Goal: Find contact information: Find contact information

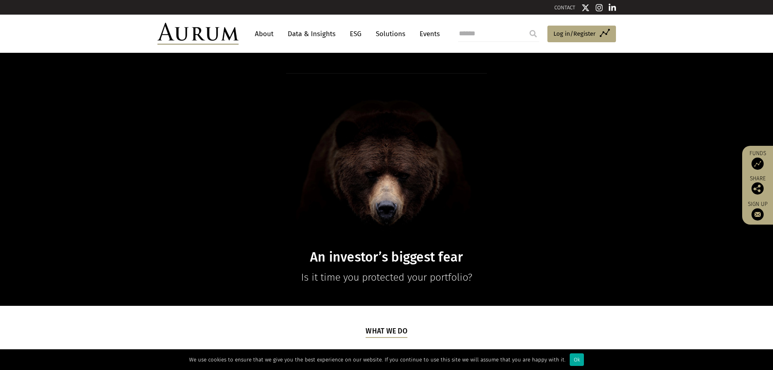
click at [573, 361] on div "Ok" at bounding box center [577, 359] width 14 height 13
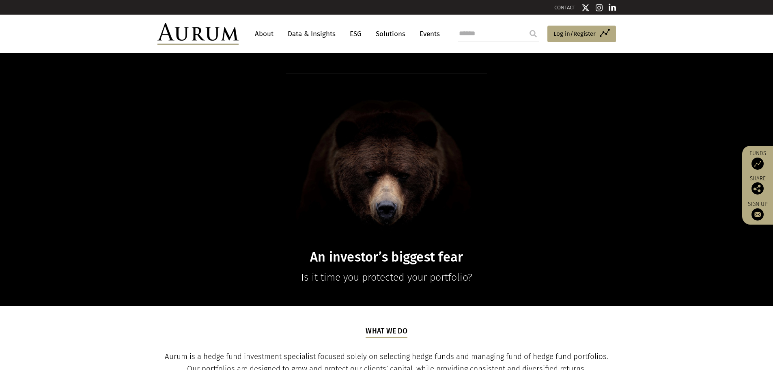
click at [359, 34] on link "ESG" at bounding box center [356, 33] width 20 height 15
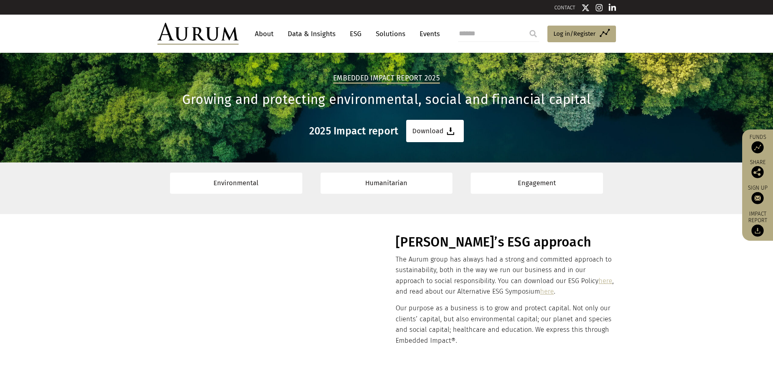
click at [629, 285] on section "Aurum’s ESG approach The Aurum group has always had a strong and committed appr…" at bounding box center [386, 288] width 773 height 149
click at [264, 32] on link "About" at bounding box center [264, 33] width 27 height 15
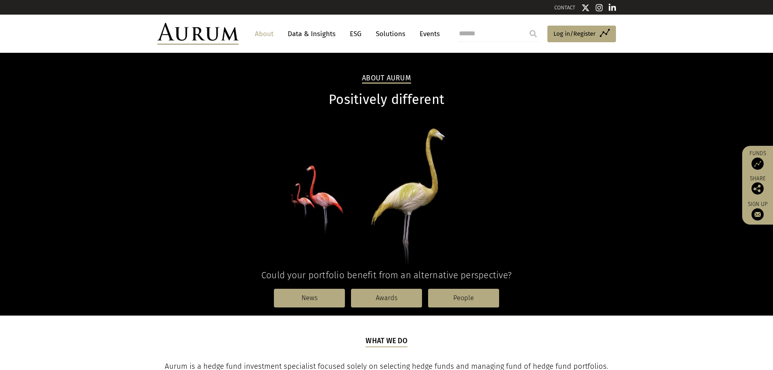
click at [563, 6] on link "CONTACT" at bounding box center [564, 7] width 21 height 6
